Goal: Transaction & Acquisition: Purchase product/service

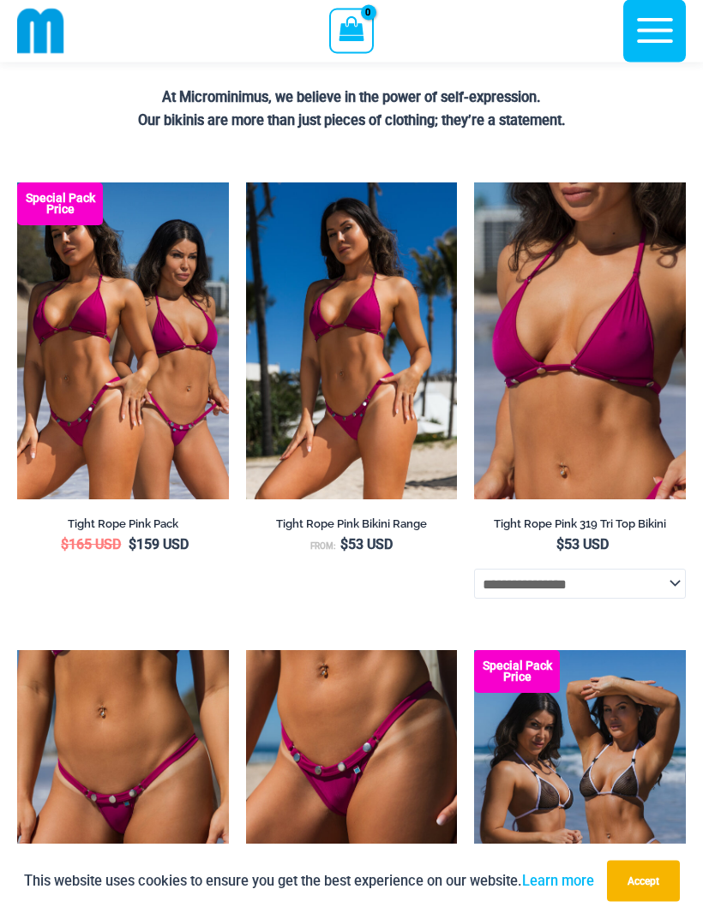
scroll to position [450, 0]
click at [17, 183] on img at bounding box center [17, 183] width 0 height 0
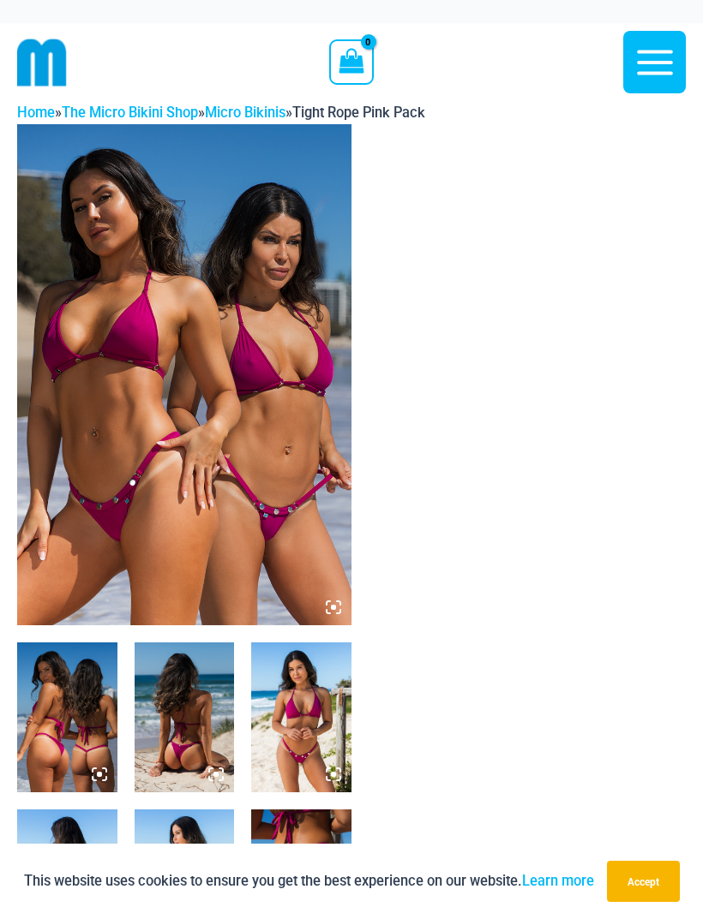
click at [132, 423] on img at bounding box center [184, 374] width 334 height 501
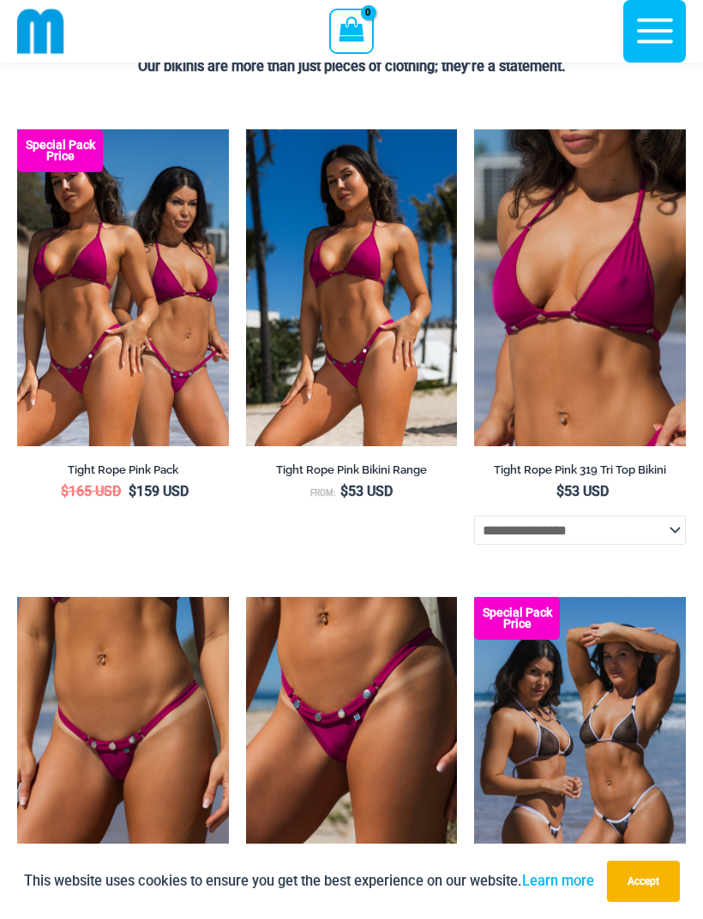
scroll to position [505, 0]
